Goal: Task Accomplishment & Management: Complete application form

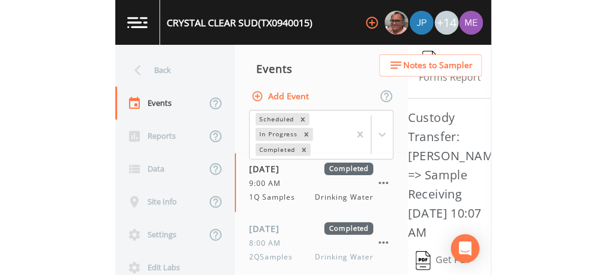
scroll to position [285, 0]
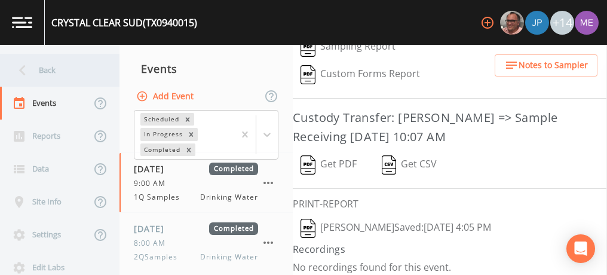
click at [51, 75] on div "Back" at bounding box center [54, 70] width 108 height 33
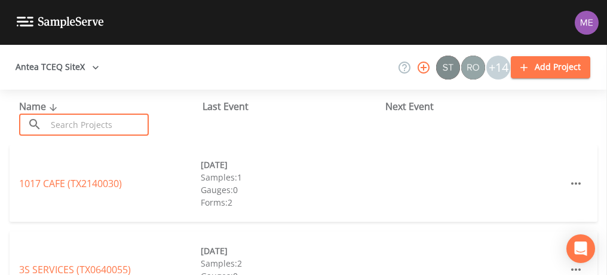
click at [75, 118] on input "text" at bounding box center [98, 125] width 102 height 22
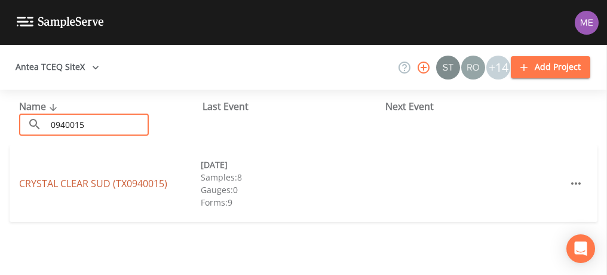
type input "0940015"
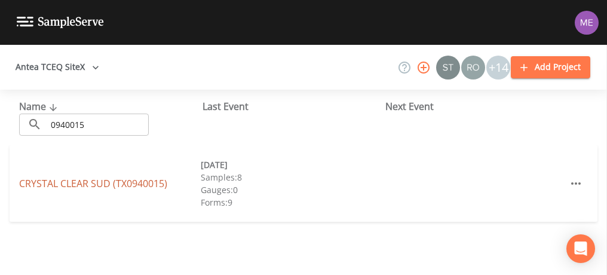
click at [90, 182] on link "[GEOGRAPHIC_DATA] (TX0940015)" at bounding box center [93, 183] width 148 height 13
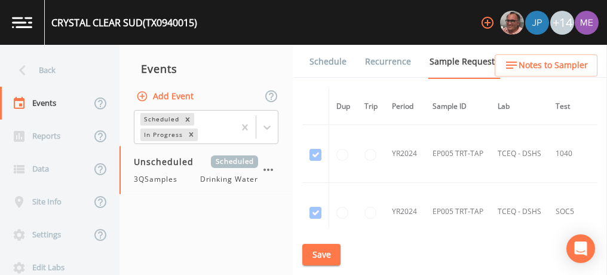
click at [324, 62] on link "Schedule" at bounding box center [328, 61] width 41 height 33
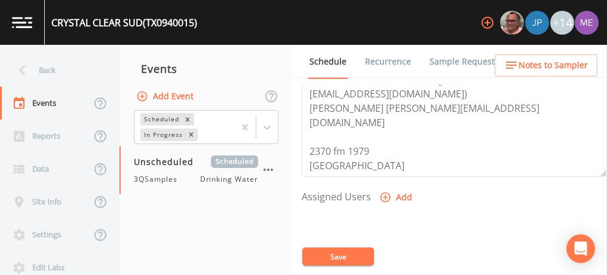
scroll to position [414, 0]
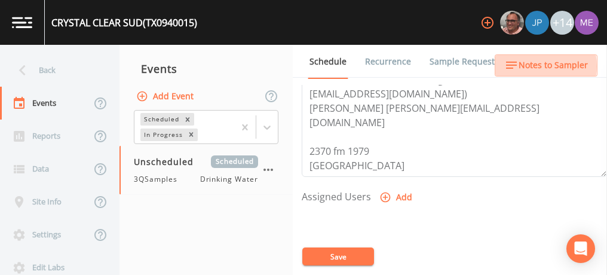
click at [376, 66] on span "Notes to Sampler" at bounding box center [553, 65] width 69 height 15
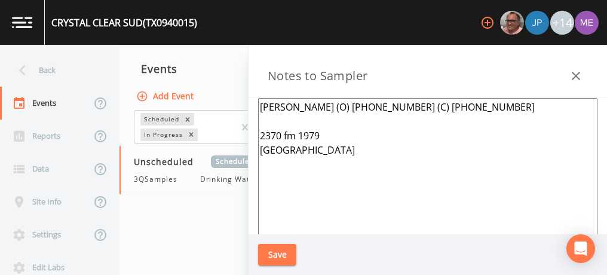
click at [376, 107] on textarea "[PERSON_NAME] (O) [PHONE_NUMBER] (C) [PHONE_NUMBER] 2370 fm 1979 [GEOGRAPHIC_DA…" at bounding box center [428, 243] width 340 height 290
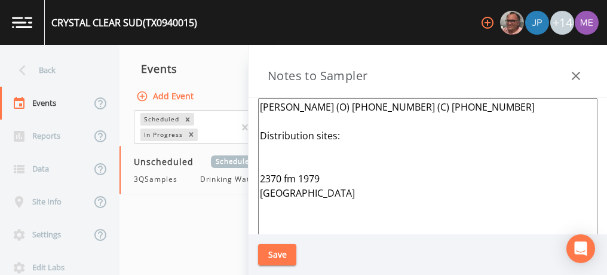
paste textarea "190 [PERSON_NAME] NEW BRAUNFELS"
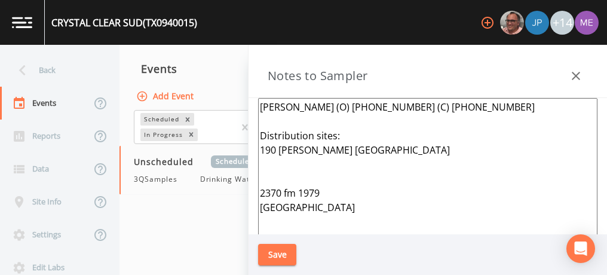
paste textarea "[STREET_ADDRESS]"
paste textarea "170 PERSHING LN (PVT RD) [GEOGRAPHIC_DATA]"
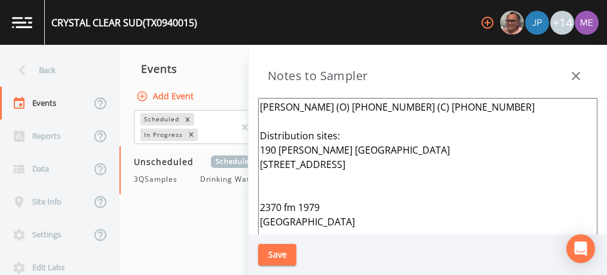
paste textarea "170 PERSHING LN (PVT RD) [GEOGRAPHIC_DATA]"
paste textarea "ILKA PLANT: 160 ILKA SWITCH, SEGUIN"
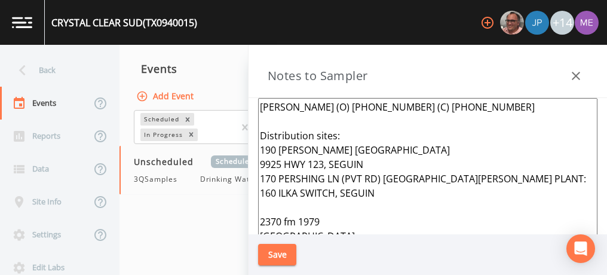
type textarea "[PERSON_NAME] (O) [PHONE_NUMBER] (C) [PHONE_NUMBER] Distribution sites: 190 [PE…"
click at [278, 254] on button "Save" at bounding box center [277, 255] width 38 height 22
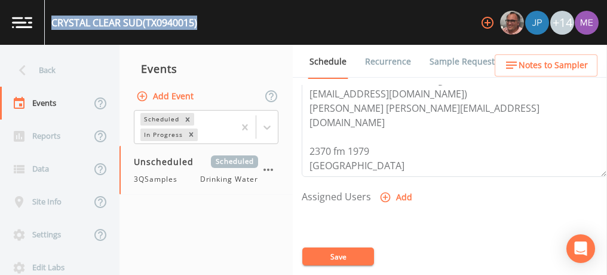
drag, startPoint x: 53, startPoint y: 23, endPoint x: 207, endPoint y: 31, distance: 154.4
click at [207, 31] on div "[GEOGRAPHIC_DATA] (TX0940015) +14" at bounding box center [303, 22] width 607 height 45
copy div "[GEOGRAPHIC_DATA] (TX0940015)"
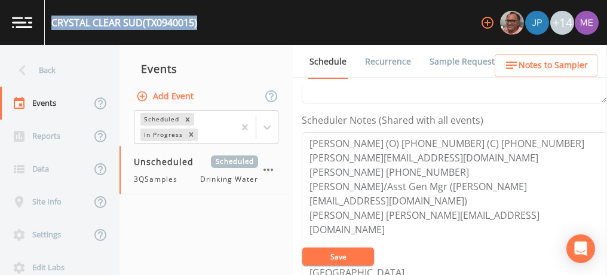
scroll to position [300, 0]
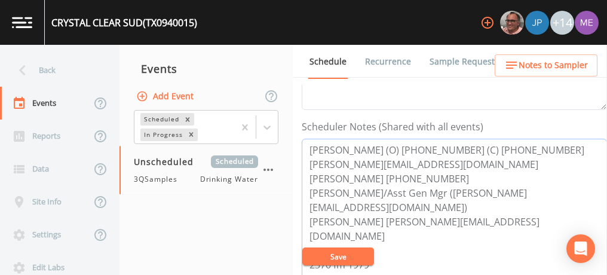
drag, startPoint x: 309, startPoint y: 148, endPoint x: 531, endPoint y: 143, distance: 221.8
click at [376, 143] on textarea "[PERSON_NAME] (O) [PHONE_NUMBER] (C) [PHONE_NUMBER] [PERSON_NAME][EMAIL_ADDRESS…" at bounding box center [454, 215] width 305 height 152
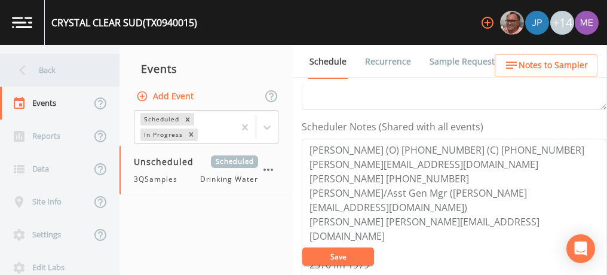
click at [44, 72] on div "Back" at bounding box center [54, 70] width 108 height 33
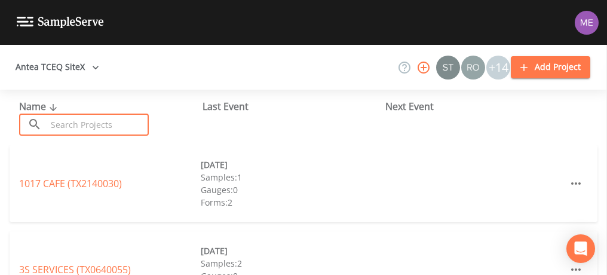
click at [66, 126] on input "text" at bounding box center [98, 125] width 102 height 22
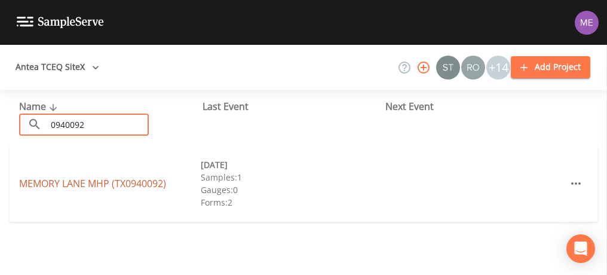
type input "0940092"
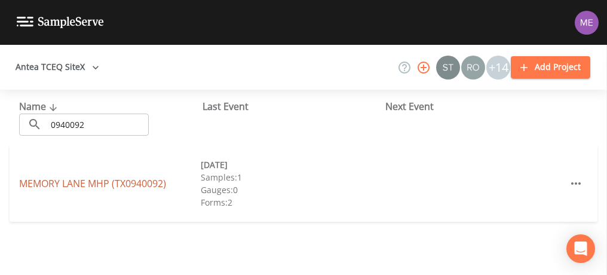
click at [86, 186] on link "MEMORY LANE MHP (TX0940092)" at bounding box center [92, 183] width 147 height 13
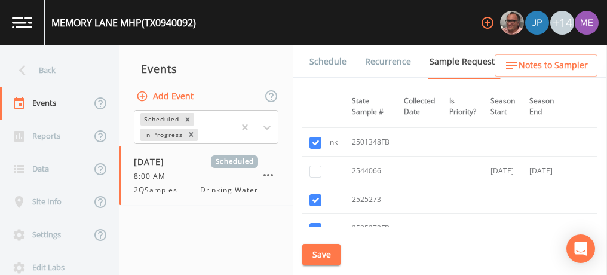
scroll to position [588, 252]
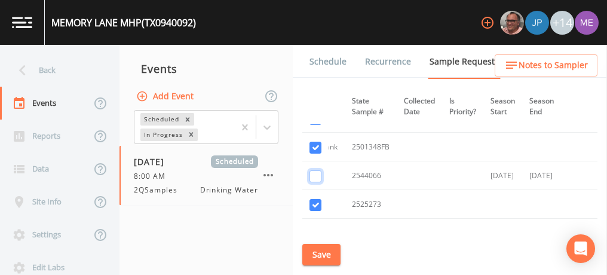
click at [314, 172] on input "checkbox" at bounding box center [316, 176] width 12 height 12
checkbox input "true"
click at [319, 146] on input "checkbox" at bounding box center [316, 148] width 12 height 12
checkbox input "false"
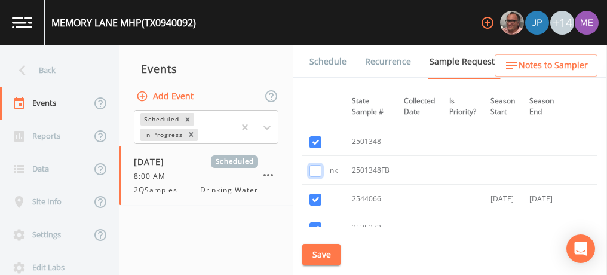
scroll to position [561, 252]
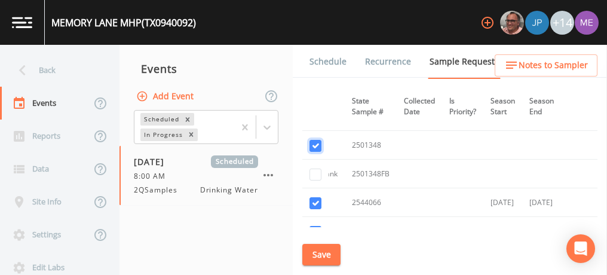
click at [319, 146] on input "checkbox" at bounding box center [316, 146] width 12 height 12
checkbox input "false"
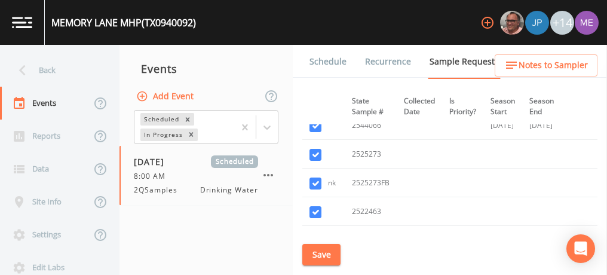
scroll to position [640, 252]
click at [319, 148] on input "checkbox" at bounding box center [316, 154] width 12 height 12
checkbox input "false"
click at [315, 177] on input "checkbox" at bounding box center [316, 182] width 12 height 12
checkbox input "false"
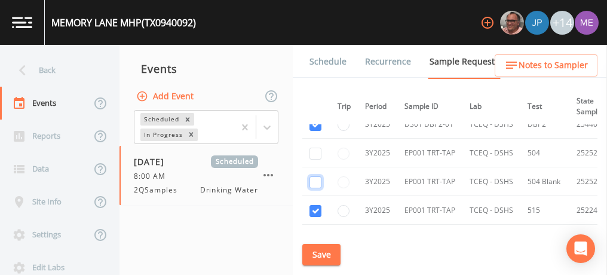
scroll to position [640, 26]
click at [319, 205] on input "checkbox" at bounding box center [316, 211] width 12 height 12
checkbox input "false"
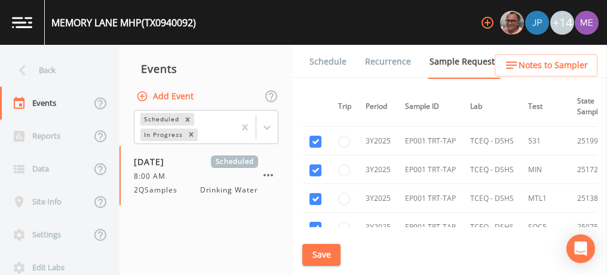
scroll to position [739, 26]
click at [318, 140] on input "checkbox" at bounding box center [316, 140] width 12 height 12
checkbox input "false"
click at [318, 165] on input "checkbox" at bounding box center [316, 169] width 12 height 12
checkbox input "false"
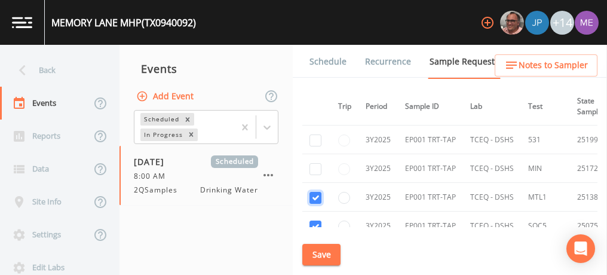
click at [318, 192] on input "checkbox" at bounding box center [316, 198] width 12 height 12
checkbox input "false"
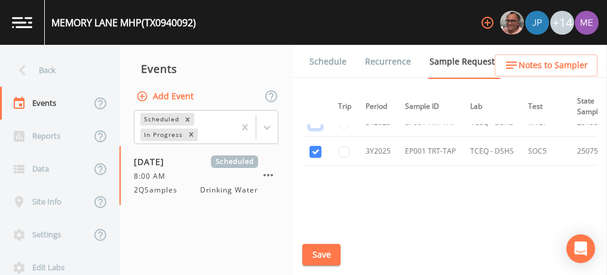
scroll to position [816, 26]
click at [319, 143] on input "checkbox" at bounding box center [316, 149] width 12 height 12
checkbox input "false"
click at [316, 253] on button "Save" at bounding box center [321, 255] width 38 height 22
click at [321, 58] on link "Schedule" at bounding box center [328, 61] width 41 height 33
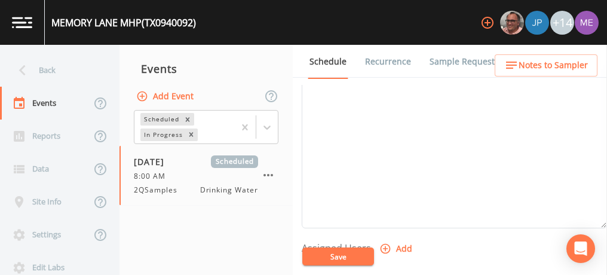
scroll to position [362, 0]
click at [334, 134] on textarea "Event Notes" at bounding box center [454, 153] width 305 height 152
paste textarea "BUS - Business [PHONE_NUMBER] MOB - Mobile [PHONE_NUMBER]"
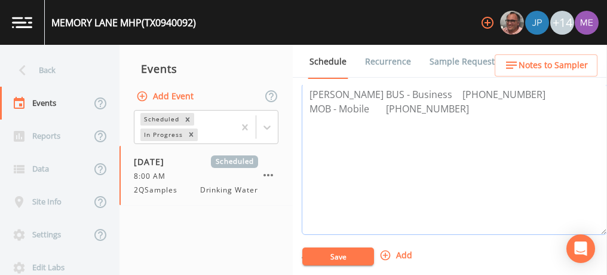
click at [376, 93] on textarea "[PERSON_NAME] BUS - Business [PHONE_NUMBER] MOB - Mobile [PHONE_NUMBER]" at bounding box center [454, 159] width 305 height 152
click at [373, 106] on textarea "[PERSON_NAME] BUS [PHONE_NUMBER] MOB - Mobile [PHONE_NUMBER]" at bounding box center [454, 159] width 305 height 152
click at [376, 93] on textarea "[PERSON_NAME] BUS [PHONE_NUMBER] MOB [PHONE_NUMBER]" at bounding box center [454, 159] width 305 height 152
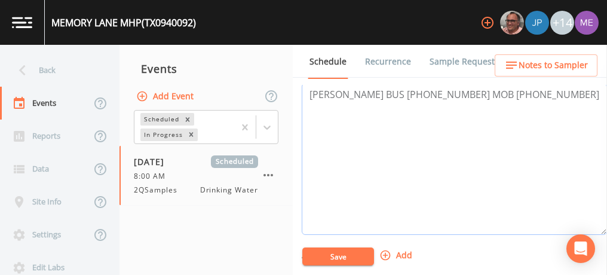
click at [376, 90] on textarea "[PERSON_NAME] BUS [PHONE_NUMBER] MOB [PHONE_NUMBER]" at bounding box center [454, 159] width 305 height 152
paste textarea "264 MEMORY LN, SEGUIN"
drag, startPoint x: 307, startPoint y: 93, endPoint x: 432, endPoint y: 117, distance: 127.3
click at [376, 117] on textarea "[PERSON_NAME] BUS [PHONE_NUMBER] MOB [PHONE_NUMBER] 264 MEMORY LN, SEGUIN" at bounding box center [454, 159] width 305 height 152
type textarea "[PERSON_NAME] BUS [PHONE_NUMBER] MOB [PHONE_NUMBER] 264 MEMORY LN, SEGUIN"
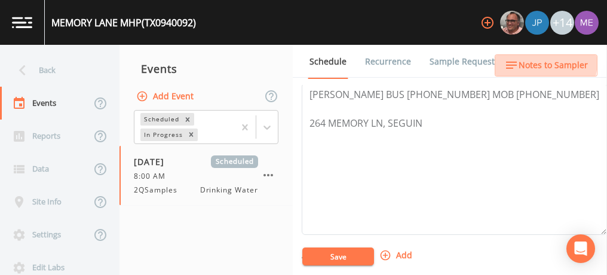
click at [376, 60] on span "Notes to Sampler" at bounding box center [553, 65] width 69 height 15
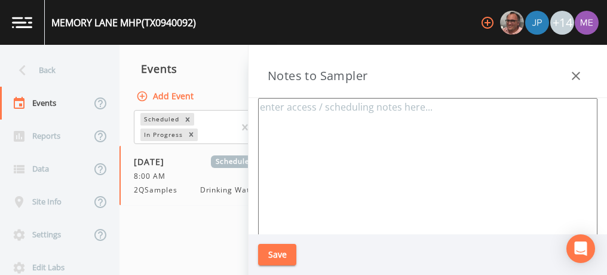
click at [348, 124] on textarea at bounding box center [428, 243] width 340 height 290
paste textarea "[PERSON_NAME] BUS [PHONE_NUMBER] MOB [PHONE_NUMBER] 264 MEMORY LN, SEGUIN"
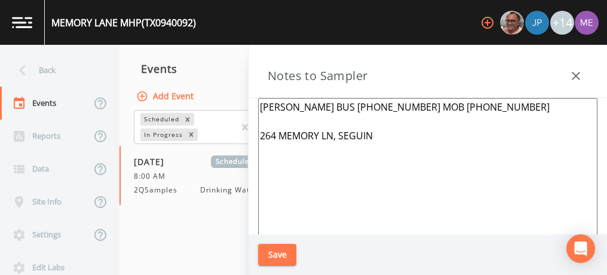
type textarea "[PERSON_NAME] BUS [PHONE_NUMBER] MOB [PHONE_NUMBER] 264 MEMORY LN, SEGUIN"
click at [273, 259] on button "Save" at bounding box center [277, 255] width 38 height 22
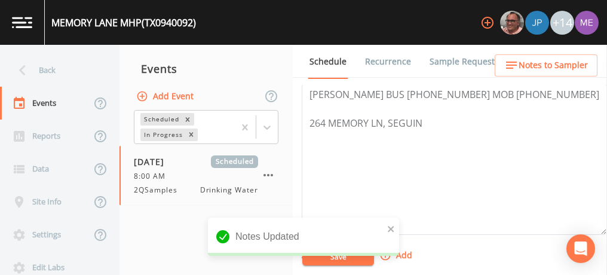
click at [323, 259] on div "Notes Updated" at bounding box center [303, 242] width 191 height 48
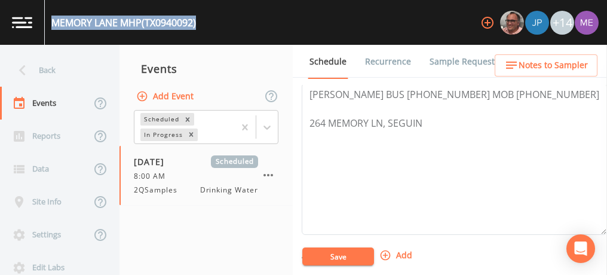
drag, startPoint x: 53, startPoint y: 23, endPoint x: 201, endPoint y: 22, distance: 148.2
click at [201, 22] on div "MEMORY LANE MHP (TX0940092) +14" at bounding box center [303, 22] width 607 height 45
copy div "MEMORY LANE MHP (TX0940092)"
click at [201, 22] on div "MEMORY LANE MHP (TX0940092) +14" at bounding box center [303, 22] width 607 height 45
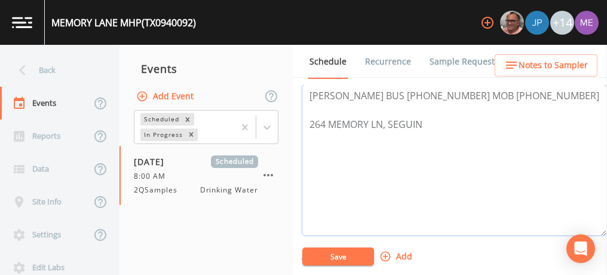
scroll to position [354, 0]
drag, startPoint x: 311, startPoint y: 90, endPoint x: 550, endPoint y: 91, distance: 238.5
click at [376, 91] on textarea "[PERSON_NAME] BUS [PHONE_NUMBER] MOB [PHONE_NUMBER] 264 MEMORY LN, SEGUIN" at bounding box center [454, 161] width 305 height 152
click at [331, 253] on button "Save" at bounding box center [338, 256] width 72 height 18
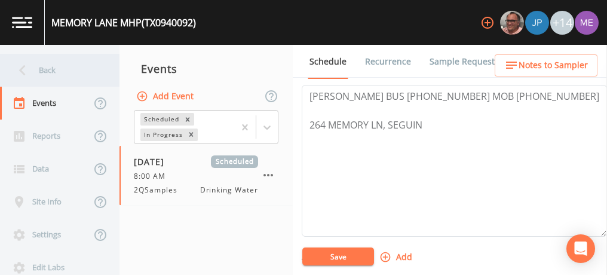
click at [45, 69] on div "Back" at bounding box center [54, 70] width 108 height 33
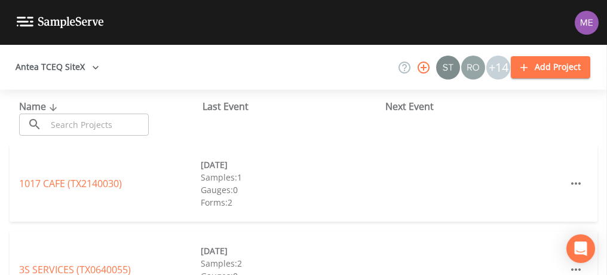
click at [69, 120] on input "text" at bounding box center [98, 125] width 102 height 22
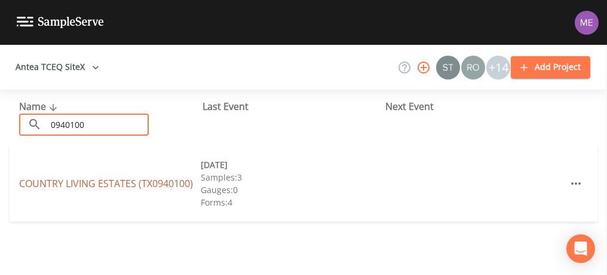
type input "0940100"
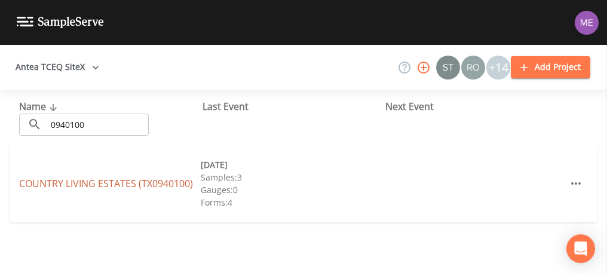
click at [84, 181] on link "[GEOGRAPHIC_DATA] (TX0940100)" at bounding box center [106, 183] width 174 height 13
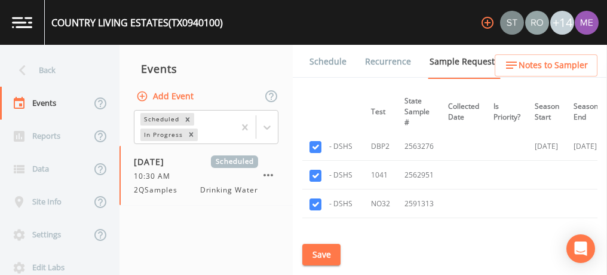
scroll to position [30, 189]
click at [314, 176] on input "checkbox" at bounding box center [316, 178] width 12 height 12
checkbox input "false"
click at [315, 204] on input "checkbox" at bounding box center [316, 206] width 12 height 12
checkbox input "false"
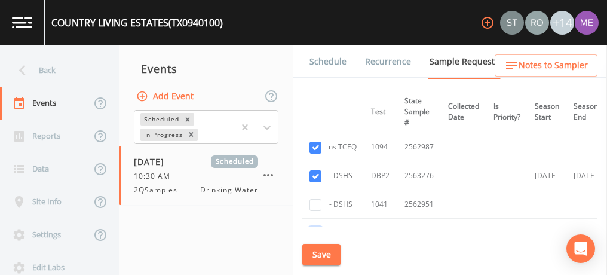
scroll to position [0, 189]
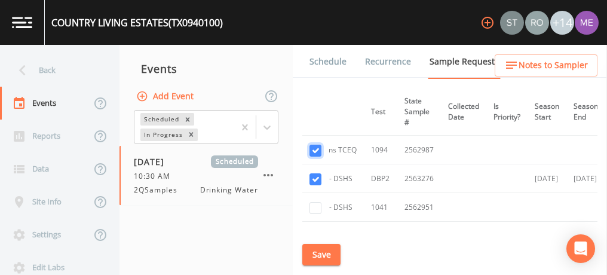
click at [316, 151] on input "checkbox" at bounding box center [316, 151] width 12 height 12
checkbox input "false"
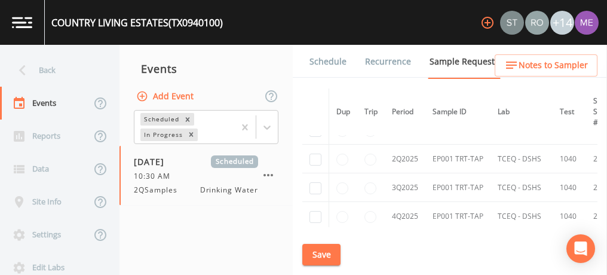
scroll to position [105, 0]
click at [316, 185] on input "checkbox" at bounding box center [316, 189] width 12 height 12
checkbox input "true"
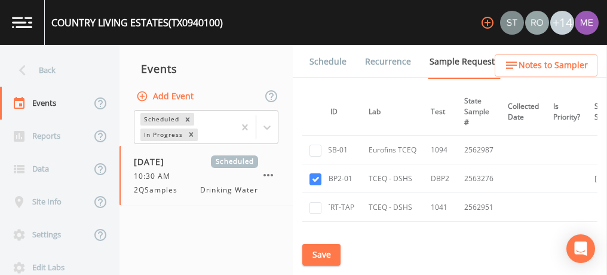
scroll to position [0, 0]
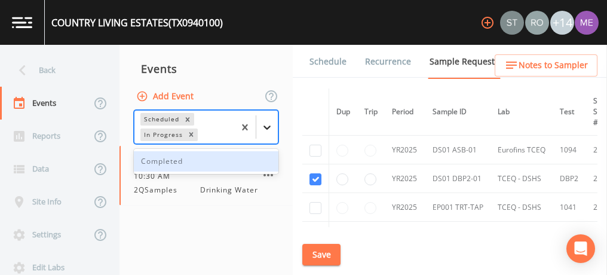
click at [264, 126] on icon at bounding box center [267, 128] width 7 height 4
click at [259, 157] on div "Completed" at bounding box center [206, 161] width 145 height 20
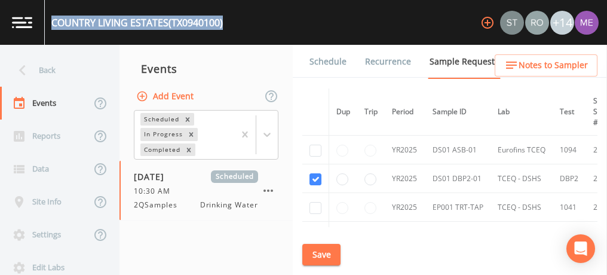
drag, startPoint x: 53, startPoint y: 24, endPoint x: 224, endPoint y: 24, distance: 170.9
click at [223, 24] on div "[GEOGRAPHIC_DATA] (TX0940100)" at bounding box center [137, 23] width 172 height 14
copy div "[GEOGRAPHIC_DATA] (TX0940100)"
click at [329, 250] on button "Save" at bounding box center [321, 255] width 38 height 22
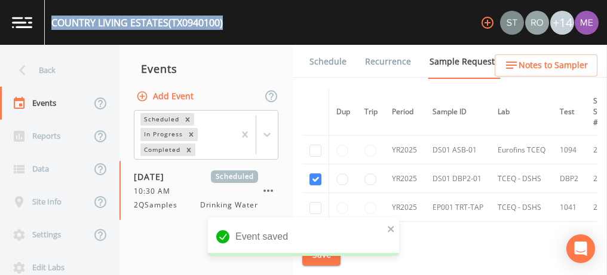
click at [322, 61] on link "Schedule" at bounding box center [328, 61] width 41 height 33
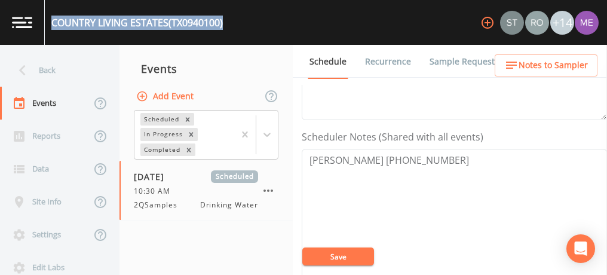
scroll to position [290, 0]
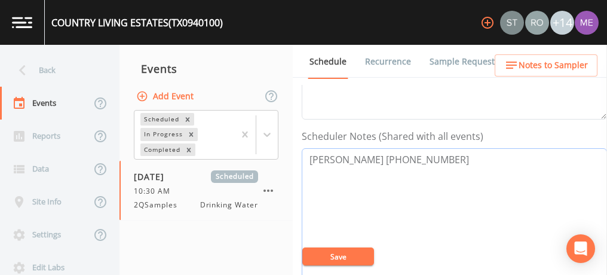
drag, startPoint x: 307, startPoint y: 155, endPoint x: 448, endPoint y: 157, distance: 141.1
click at [376, 157] on textarea "[PERSON_NAME] [PHONE_NUMBER]" at bounding box center [454, 224] width 305 height 152
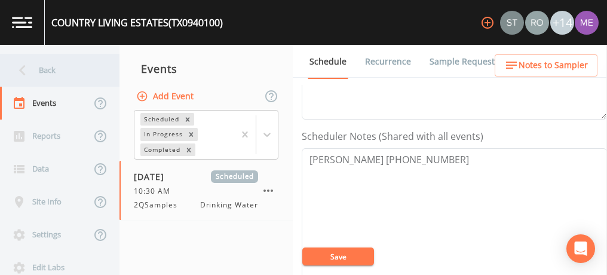
click at [39, 68] on div "Back" at bounding box center [54, 70] width 108 height 33
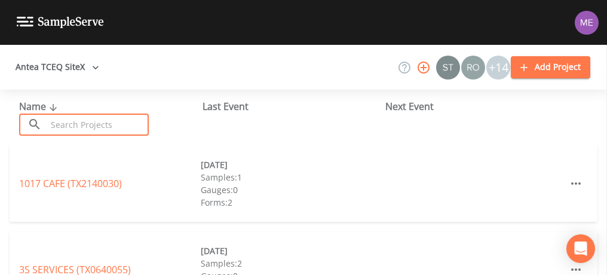
click at [69, 129] on input "text" at bounding box center [98, 125] width 102 height 22
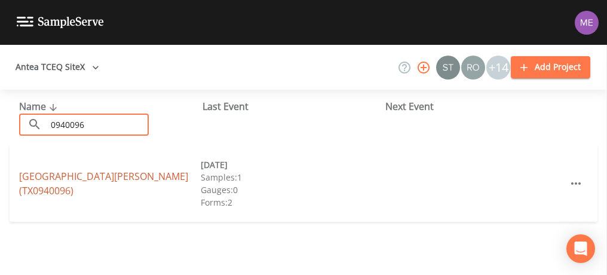
type input "0940096"
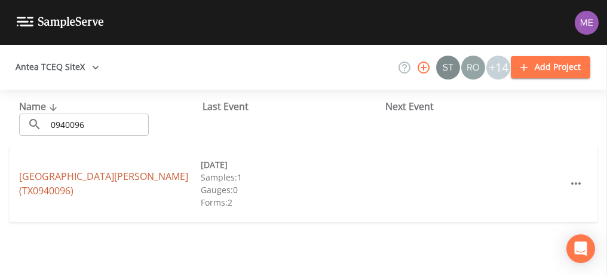
click at [99, 182] on link "[GEOGRAPHIC_DATA][PERSON_NAME] (TX0940096)" at bounding box center [103, 183] width 169 height 27
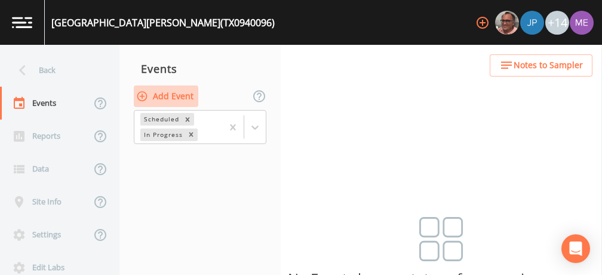
click at [182, 97] on button "Add Event" at bounding box center [166, 96] width 65 height 22
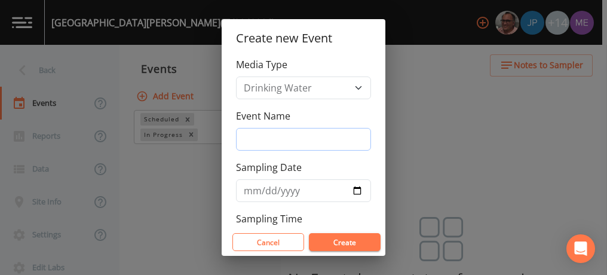
click at [268, 133] on input "Event Name" at bounding box center [303, 139] width 135 height 23
type input "3QSamples"
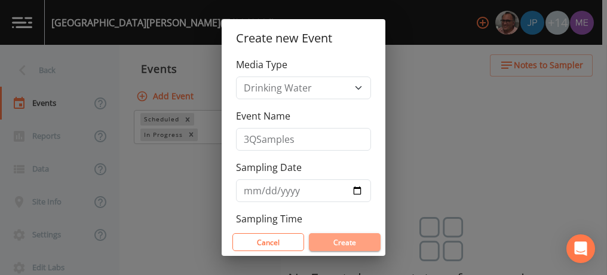
click at [328, 243] on button "Create" at bounding box center [345, 242] width 72 height 18
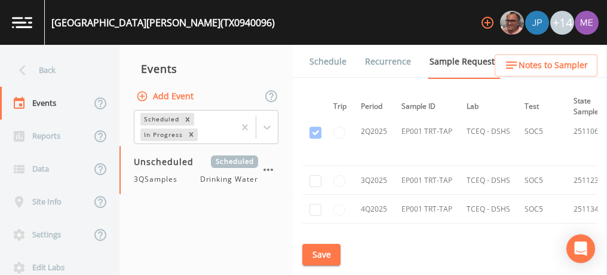
scroll to position [1654, 0]
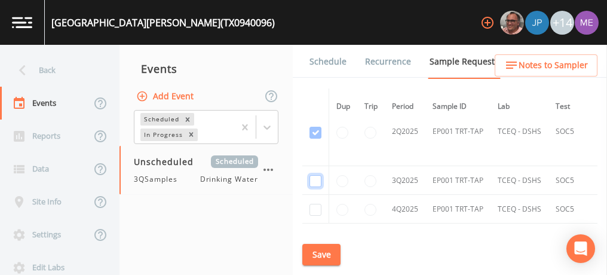
click at [317, 175] on input "checkbox" at bounding box center [316, 181] width 12 height 12
checkbox input "true"
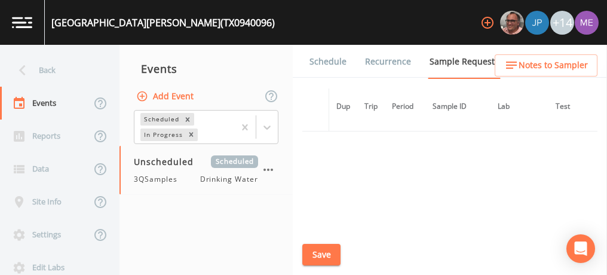
scroll to position [1429, 0]
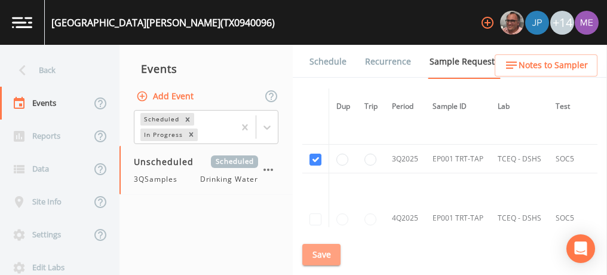
click at [314, 251] on button "Save" at bounding box center [321, 255] width 38 height 22
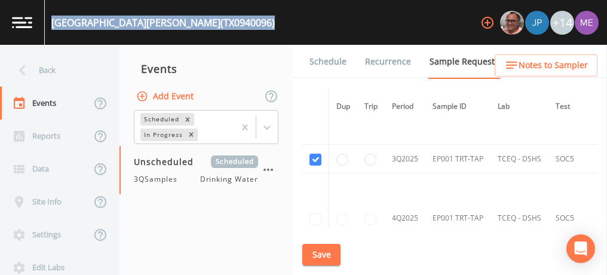
drag, startPoint x: 51, startPoint y: 22, endPoint x: 200, endPoint y: 18, distance: 148.9
click at [200, 18] on div "[GEOGRAPHIC_DATA][PERSON_NAME] (TX0940096)" at bounding box center [163, 23] width 224 height 14
copy div "[GEOGRAPHIC_DATA][PERSON_NAME] (TX0940096)"
click at [319, 255] on button "Save" at bounding box center [321, 255] width 38 height 22
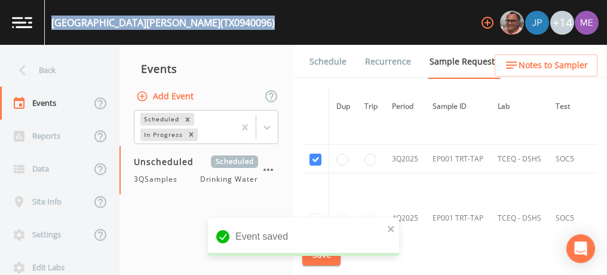
click at [319, 57] on link "Schedule" at bounding box center [328, 61] width 41 height 33
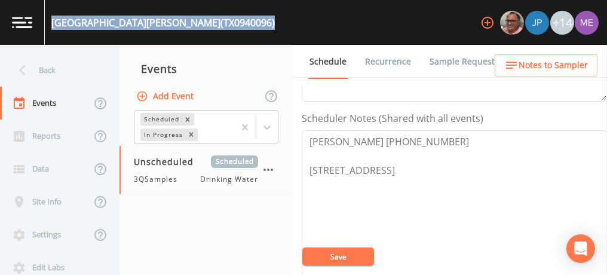
scroll to position [314, 0]
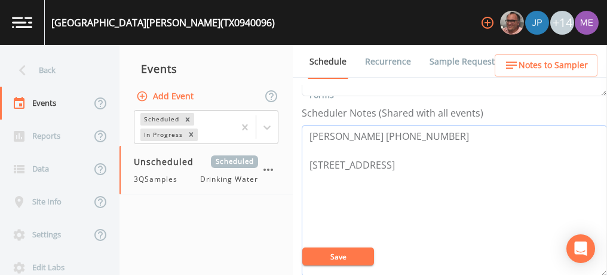
drag, startPoint x: 308, startPoint y: 149, endPoint x: 428, endPoint y: 148, distance: 119.5
click at [376, 148] on textarea "[PERSON_NAME] [PHONE_NUMBER] [STREET_ADDRESS]" at bounding box center [454, 201] width 305 height 152
click at [376, 148] on textarea "9AUSTIN [PERSON_NAME] [PHONE_NUMBER] [STREET_ADDRESS]" at bounding box center [454, 201] width 305 height 152
click at [315, 148] on textarea "9AUSTIN [PERSON_NAME] [PHONE_NUMBER] [STREET_ADDRESS]" at bounding box center [454, 201] width 305 height 152
type textarea "[PERSON_NAME] [PHONE_NUMBER] [STREET_ADDRESS]"
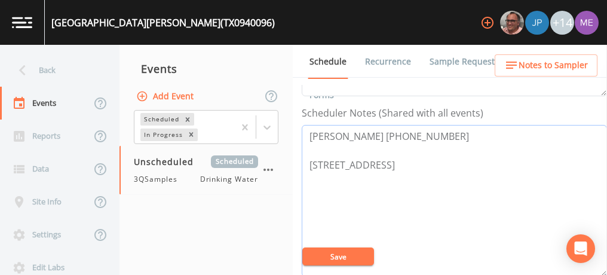
click at [315, 148] on textarea "[PERSON_NAME] [PHONE_NUMBER] [STREET_ADDRESS]" at bounding box center [454, 201] width 305 height 152
drag, startPoint x: 310, startPoint y: 148, endPoint x: 434, endPoint y: 148, distance: 124.3
click at [376, 148] on textarea "[PERSON_NAME] [PHONE_NUMBER] [STREET_ADDRESS]" at bounding box center [454, 201] width 305 height 152
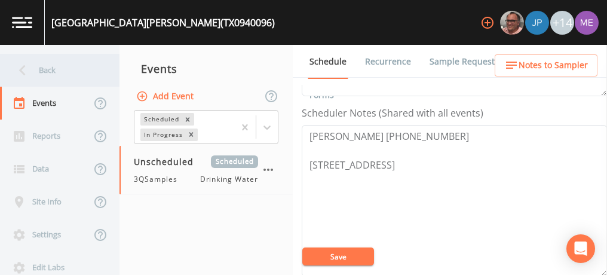
click at [52, 72] on div "Back" at bounding box center [54, 70] width 108 height 33
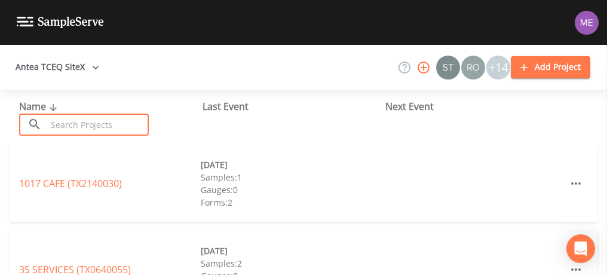
click at [62, 124] on input "text" at bounding box center [98, 125] width 102 height 22
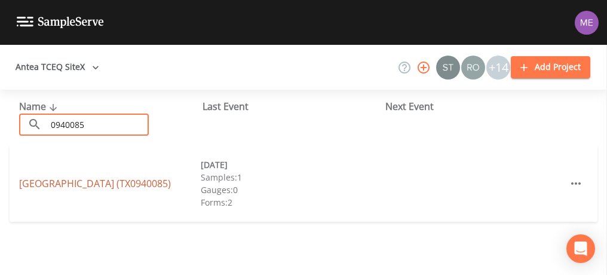
type input "0940085"
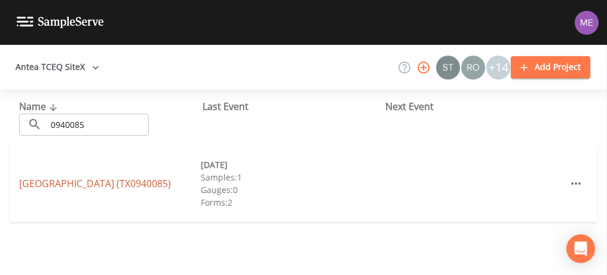
click at [79, 182] on link "[GEOGRAPHIC_DATA] (TX0940085)" at bounding box center [95, 183] width 152 height 13
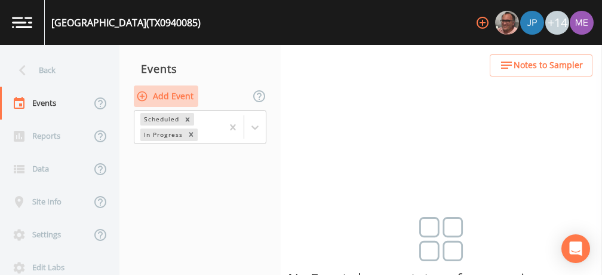
click at [184, 97] on button "Add Event" at bounding box center [166, 96] width 65 height 22
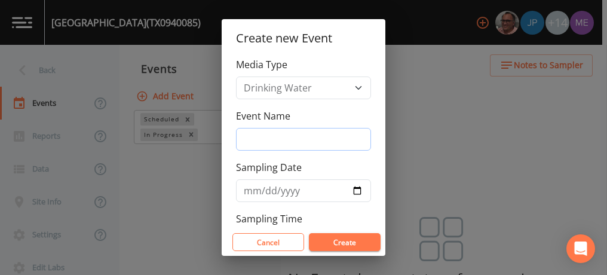
click at [248, 139] on input "Event Name" at bounding box center [303, 139] width 135 height 23
type input "3QSamples"
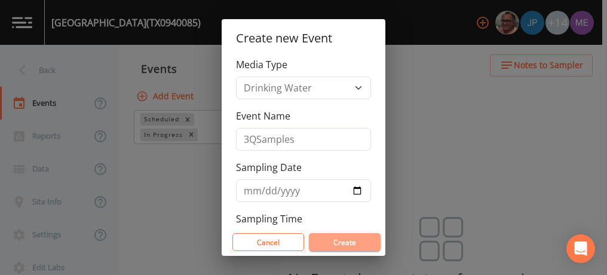
click at [320, 240] on button "Create" at bounding box center [345, 242] width 72 height 18
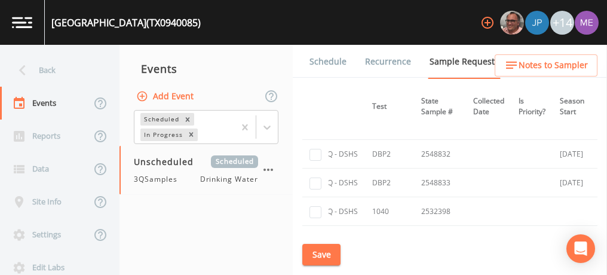
scroll to position [1131, 182]
click at [314, 149] on input "checkbox" at bounding box center [316, 155] width 12 height 12
checkbox input "true"
click at [314, 178] on input "checkbox" at bounding box center [316, 184] width 12 height 12
checkbox input "true"
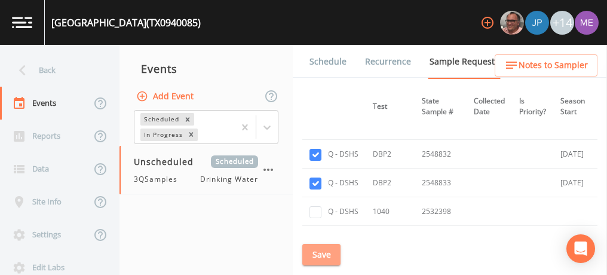
click at [316, 255] on button "Save" at bounding box center [321, 255] width 38 height 22
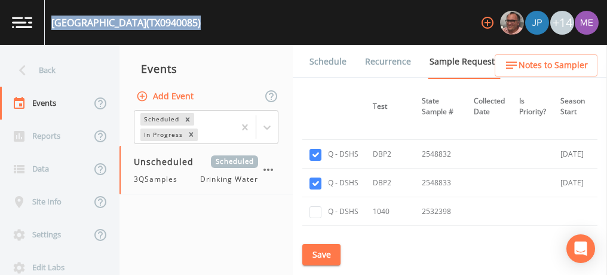
drag, startPoint x: 52, startPoint y: 22, endPoint x: 224, endPoint y: 20, distance: 171.5
click at [201, 20] on div "[GEOGRAPHIC_DATA] (TX0940085)" at bounding box center [125, 23] width 149 height 14
copy div "[GEOGRAPHIC_DATA] (TX0940085)"
click at [327, 259] on button "Save" at bounding box center [321, 255] width 38 height 22
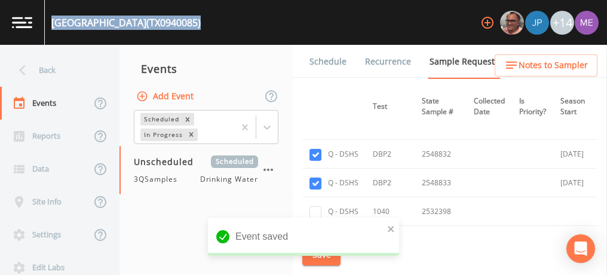
click at [328, 59] on link "Schedule" at bounding box center [328, 61] width 41 height 33
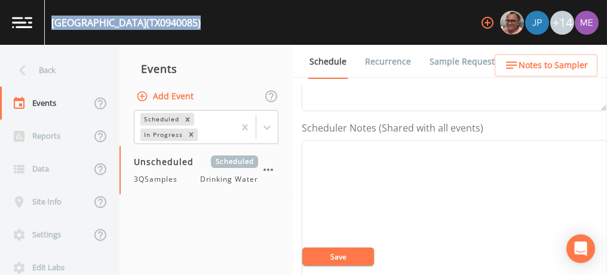
scroll to position [299, 0]
click at [376, 65] on span "Notes to Sampler" at bounding box center [553, 65] width 69 height 15
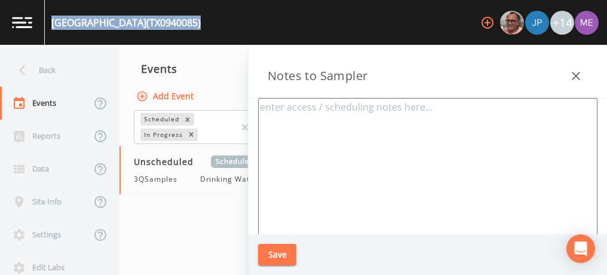
click at [376, 76] on icon "button" at bounding box center [576, 76] width 14 height 14
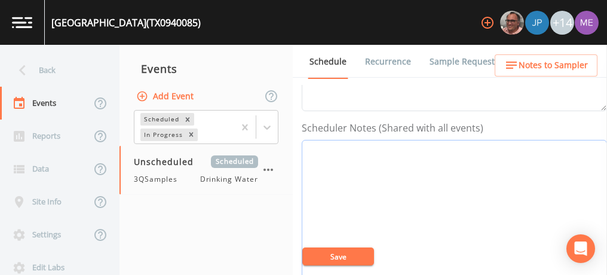
click at [323, 157] on textarea "Event Notes" at bounding box center [454, 216] width 305 height 152
paste textarea "[PHONE_NUMBER]"
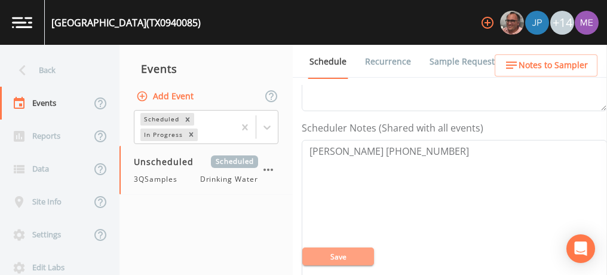
click at [330, 259] on button "Save" at bounding box center [338, 256] width 72 height 18
click at [376, 146] on textarea "[PERSON_NAME] [PHONE_NUMBER]" at bounding box center [454, 216] width 305 height 152
paste textarea "234 SHADY OAKS, [GEOGRAPHIC_DATA]"
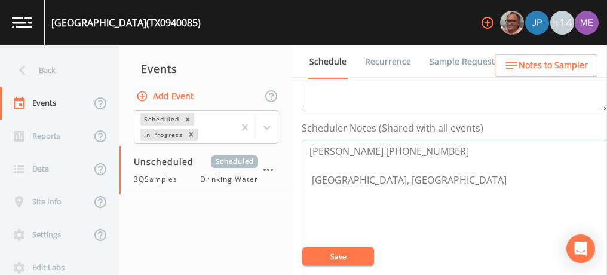
type textarea "[PERSON_NAME] [PHONE_NUMBER] [GEOGRAPHIC_DATA], [GEOGRAPHIC_DATA]"
click at [355, 252] on button "Save" at bounding box center [338, 256] width 72 height 18
